Goal: Task Accomplishment & Management: Complete application form

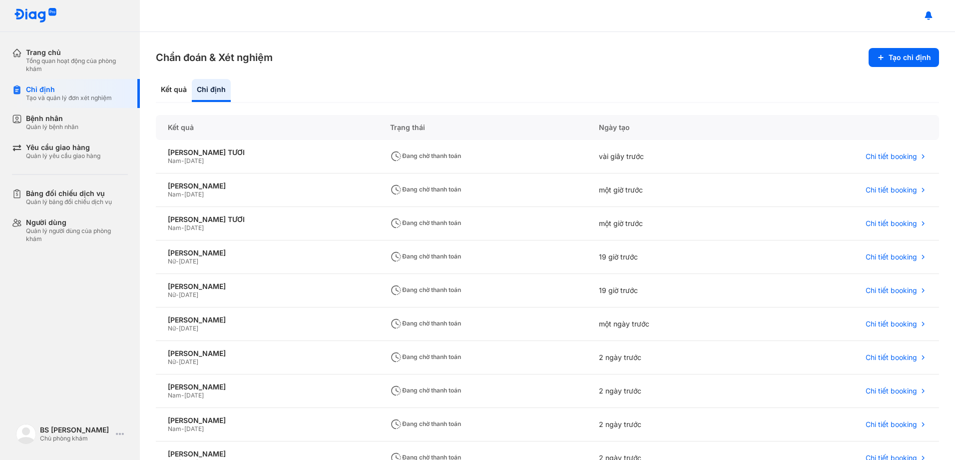
click at [887, 59] on button "Tạo chỉ định" at bounding box center [904, 57] width 70 height 19
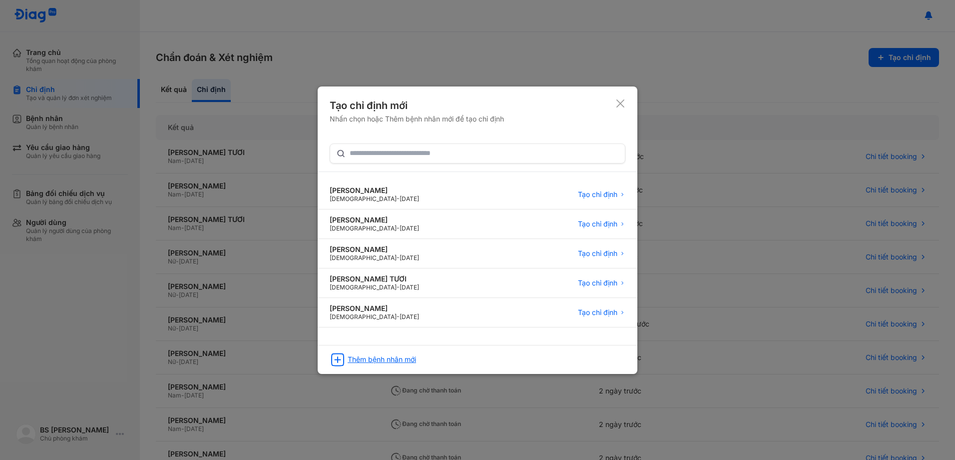
click at [377, 358] on div "Thêm bệnh nhân mới" at bounding box center [382, 359] width 68 height 9
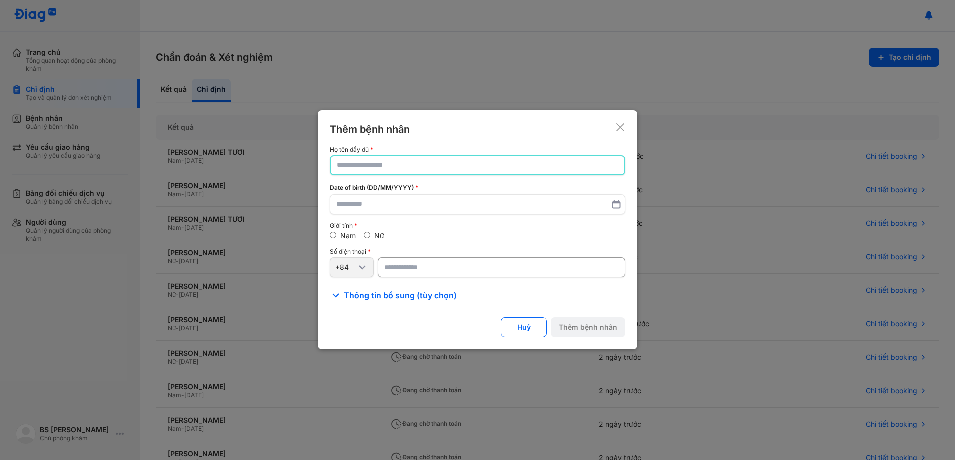
click at [422, 164] on input "text" at bounding box center [478, 165] width 282 height 18
type input "**********"
click at [359, 203] on input "text" at bounding box center [477, 205] width 283 height 18
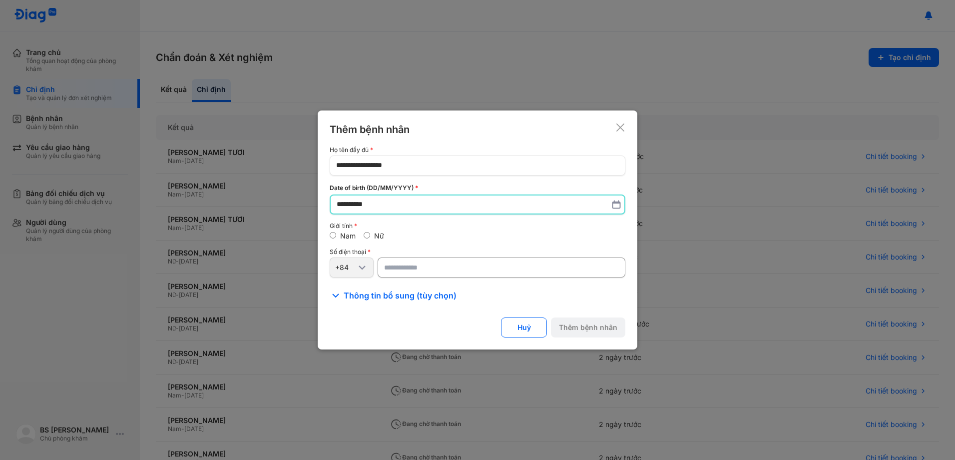
type input "**********"
click at [371, 234] on div "Nữ" at bounding box center [374, 235] width 20 height 9
click at [366, 231] on div "Nữ" at bounding box center [374, 235] width 20 height 9
click at [431, 271] on input "number" at bounding box center [502, 267] width 248 height 20
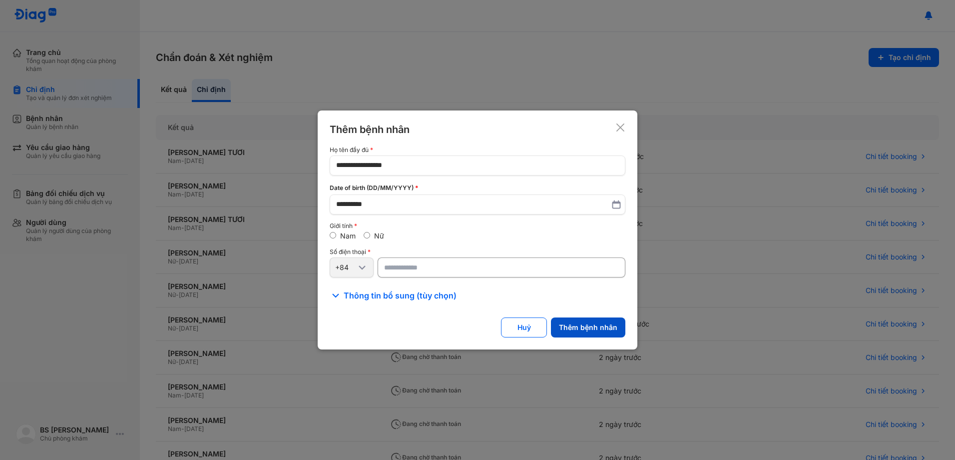
type input "**********"
click at [612, 327] on button "Thêm bệnh nhân" at bounding box center [588, 327] width 74 height 20
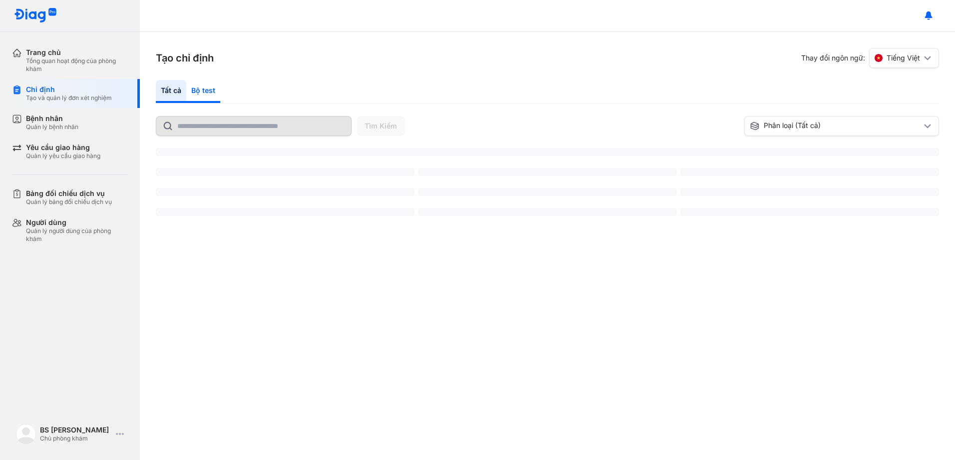
click at [199, 89] on div "Bộ test" at bounding box center [203, 91] width 34 height 23
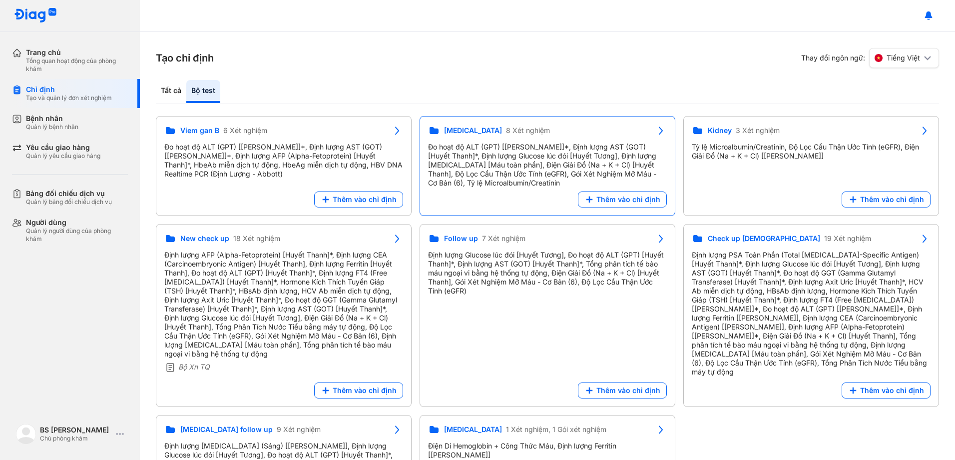
click at [564, 176] on div "Đo hoạt độ ALT (GPT) [[PERSON_NAME]]*, Định lượng AST (GOT) [Huyết Thanh]*, Địn…" at bounding box center [547, 164] width 239 height 45
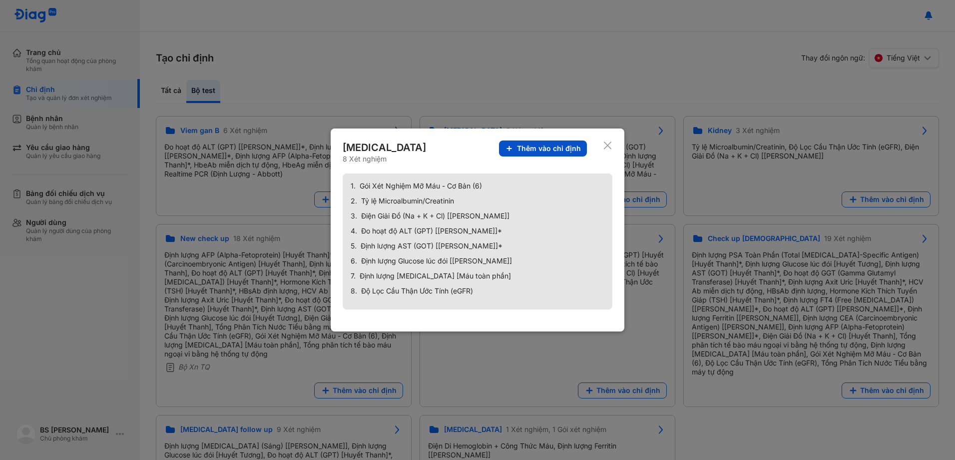
click at [576, 147] on span "Thêm vào chỉ định" at bounding box center [549, 148] width 64 height 9
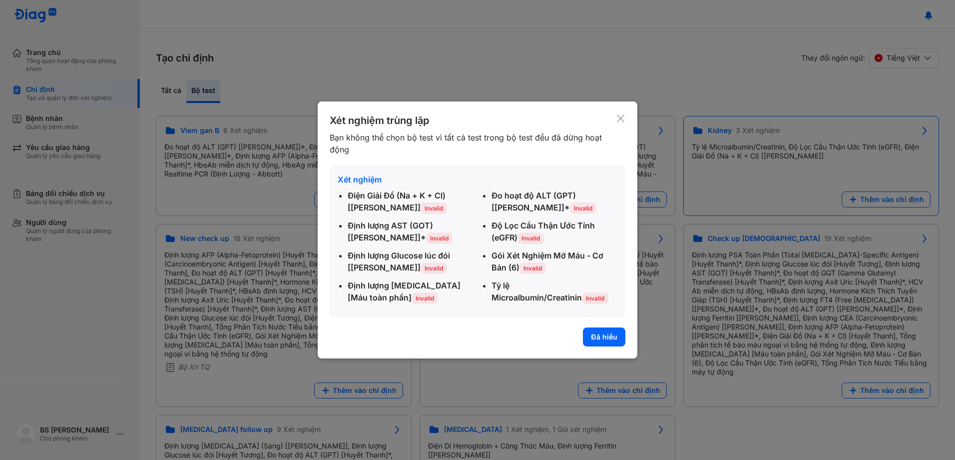
click at [623, 119] on icon at bounding box center [620, 118] width 9 height 10
click at [684, 119] on div "Kidney 3 Xét nghiệm Tỷ lệ Microalbumin/Creatinin, Độ Lọc Cầu Thận Ước Tính (eGF…" at bounding box center [812, 166] width 256 height 100
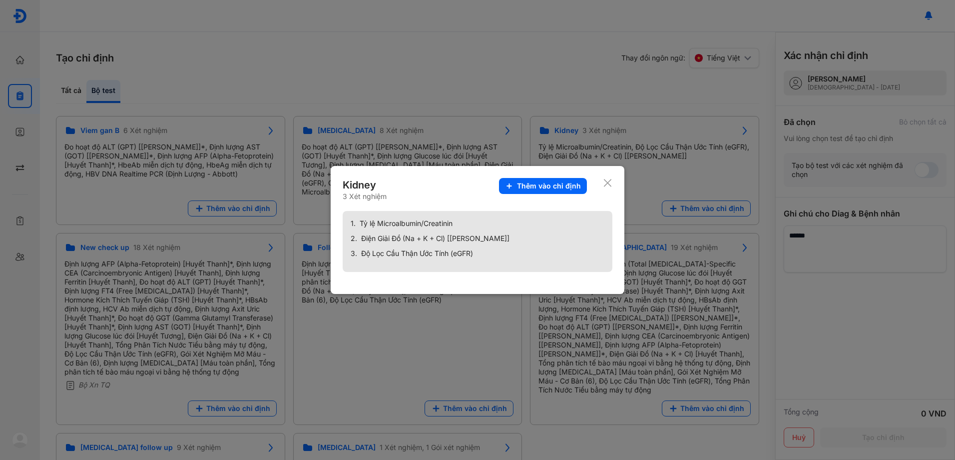
click at [608, 186] on icon at bounding box center [607, 183] width 9 height 10
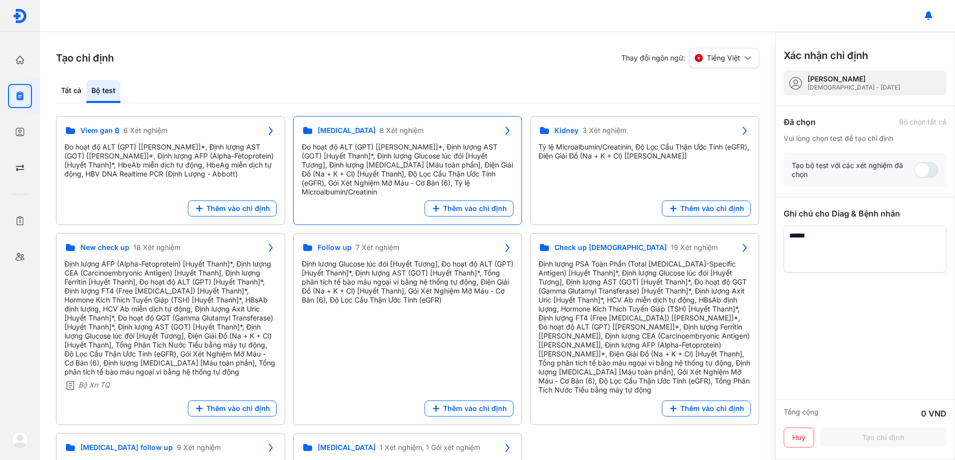
click at [402, 156] on div "Đo hoạt độ ALT (GPT) [[PERSON_NAME]]*, Định lượng AST (GOT) [Huyết Thanh]*, Địn…" at bounding box center [408, 169] width 212 height 54
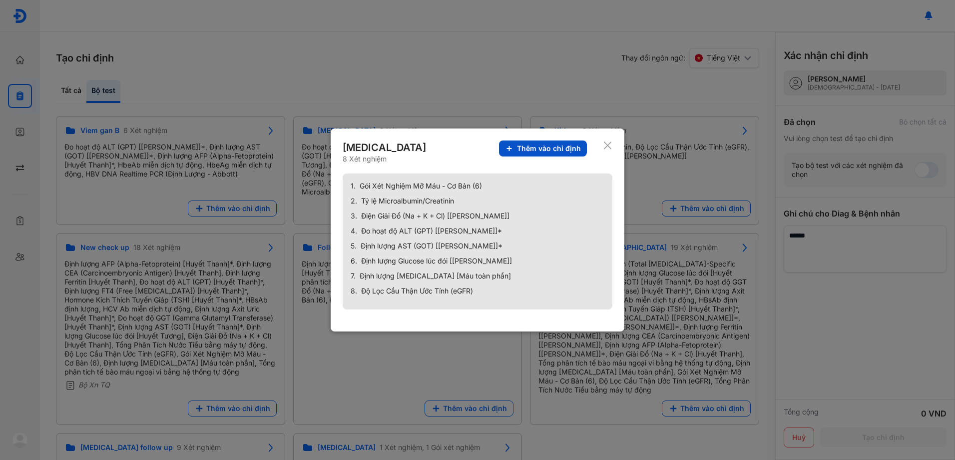
click at [542, 147] on span "Thêm vào chỉ định" at bounding box center [549, 148] width 64 height 9
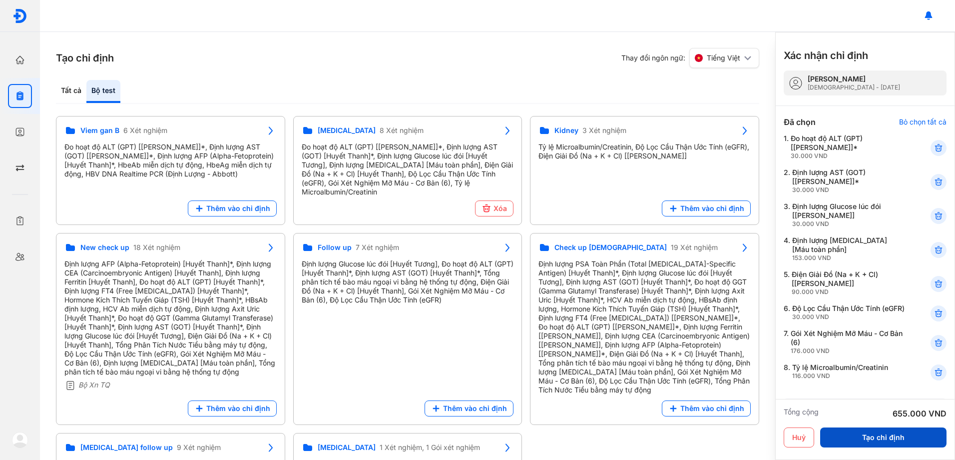
click at [879, 437] on button "Tạo chỉ định" at bounding box center [883, 437] width 126 height 20
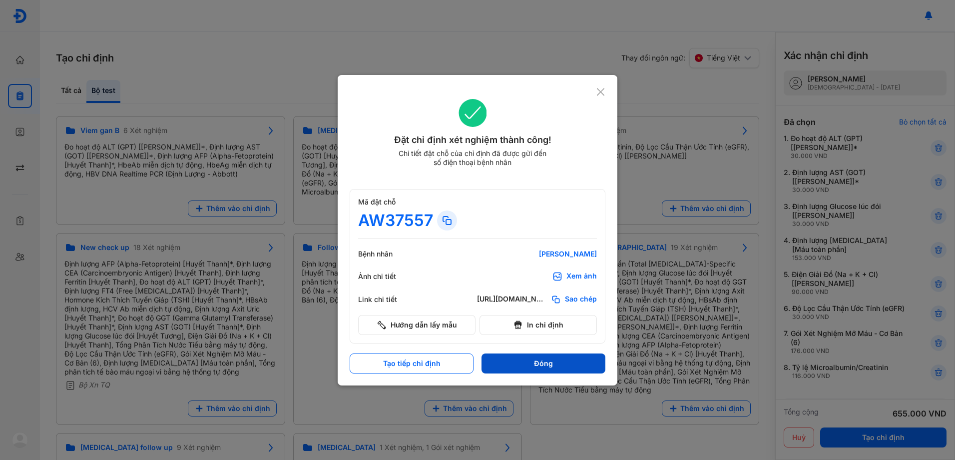
click at [552, 359] on button "Đóng" at bounding box center [544, 363] width 124 height 20
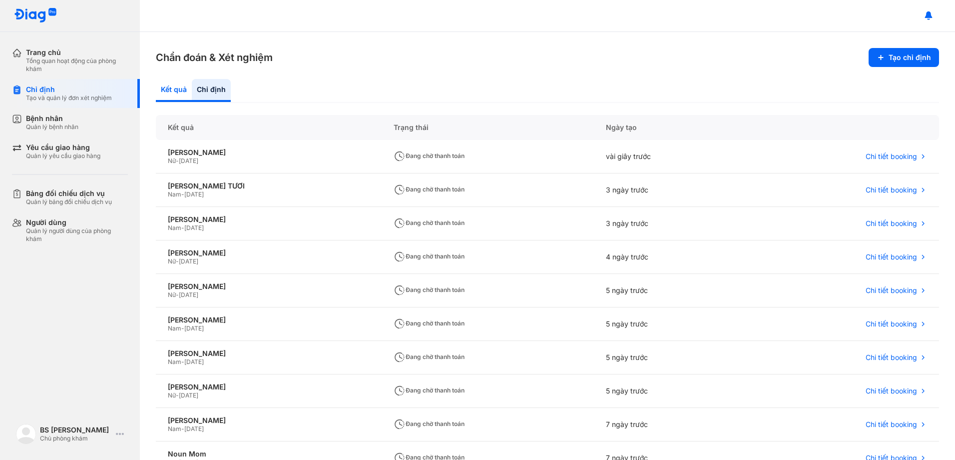
click at [192, 92] on div "Kết quả" at bounding box center [211, 90] width 39 height 23
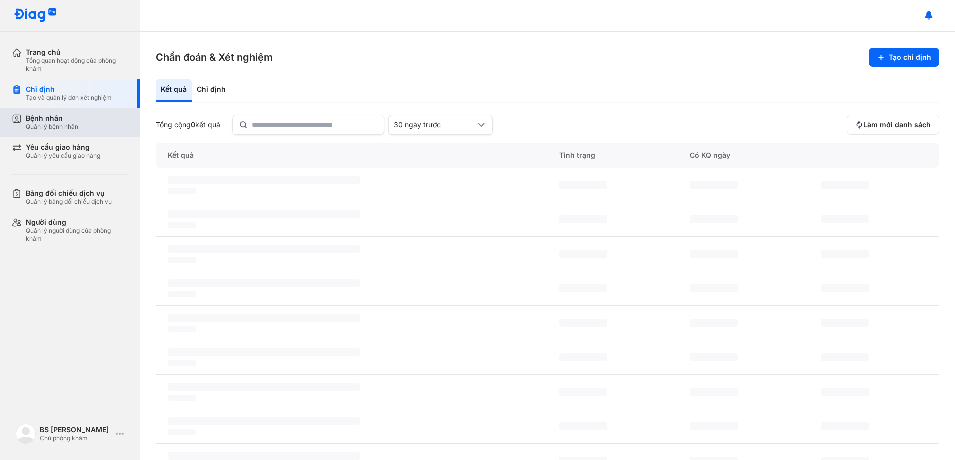
click at [45, 124] on div "Quản lý bệnh nhân" at bounding box center [52, 127] width 52 height 8
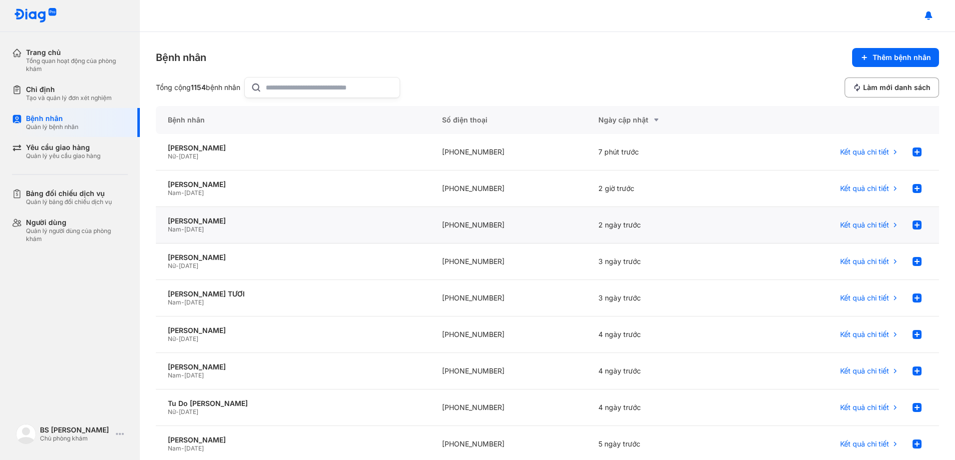
click at [204, 230] on span "[DATE]" at bounding box center [193, 228] width 19 height 7
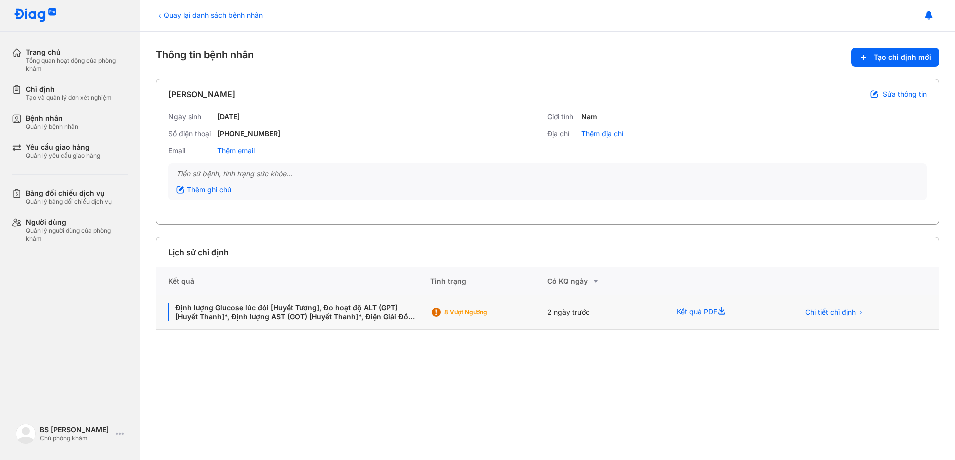
click at [477, 311] on div "8 Vượt ngưỡng" at bounding box center [484, 312] width 80 height 8
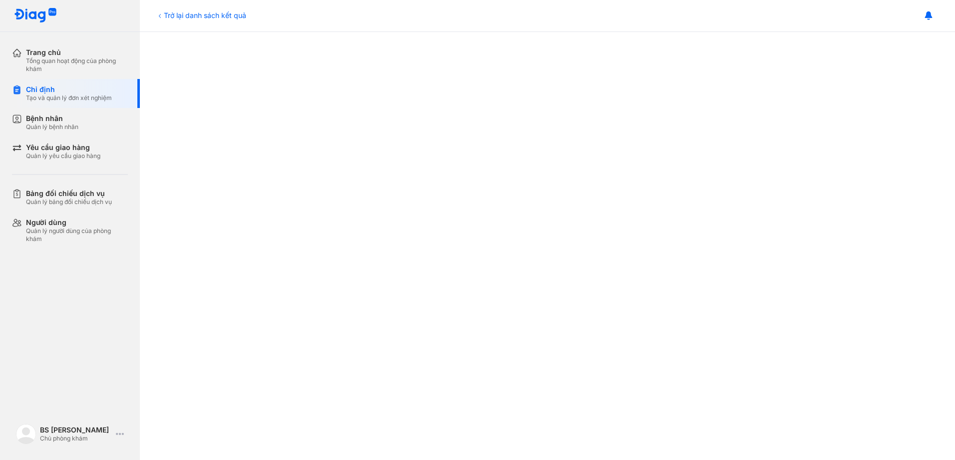
scroll to position [150, 0]
